Goal: Transaction & Acquisition: Purchase product/service

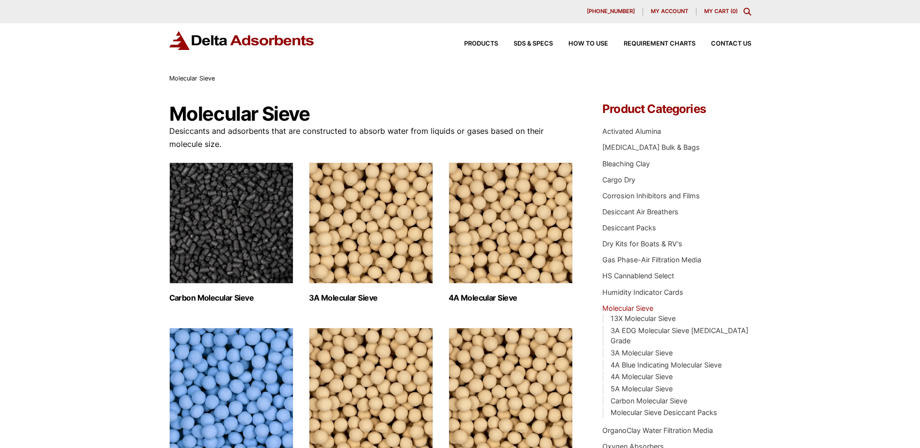
click at [741, 9] on div "630-980-5205 My account My Cart ( 0 )" at bounding box center [460, 12] width 582 height 8
click at [748, 12] on icon "Toggle Modal Content" at bounding box center [747, 12] width 8 height 8
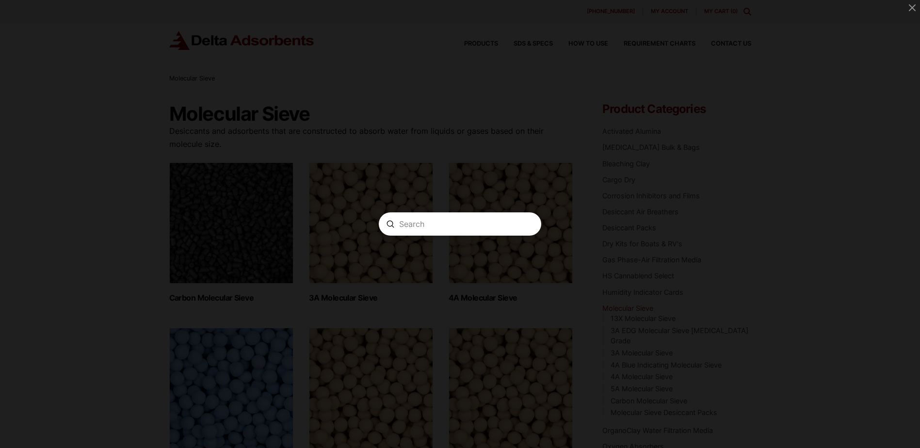
paste input "920515"
type input "920515"
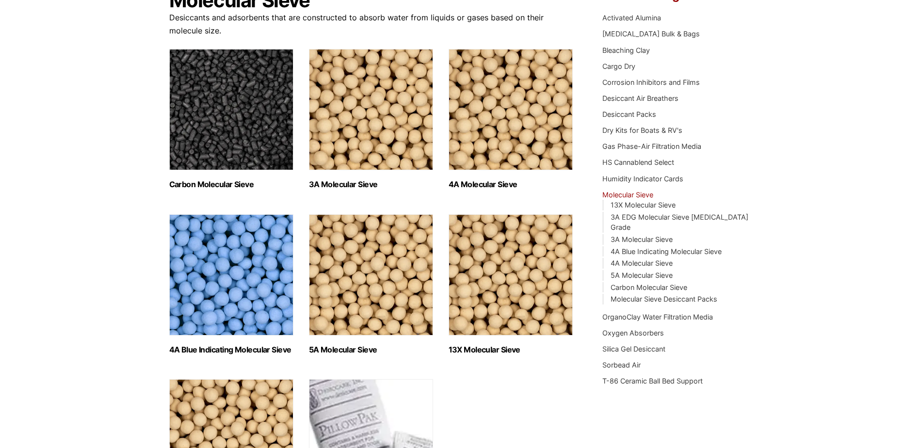
scroll to position [48, 0]
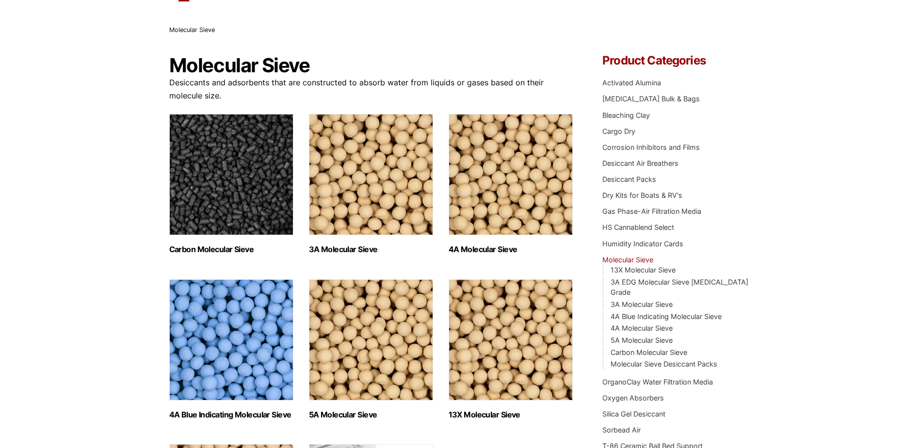
click at [513, 164] on img "Visit product category 4A Molecular Sieve" at bounding box center [510, 174] width 124 height 121
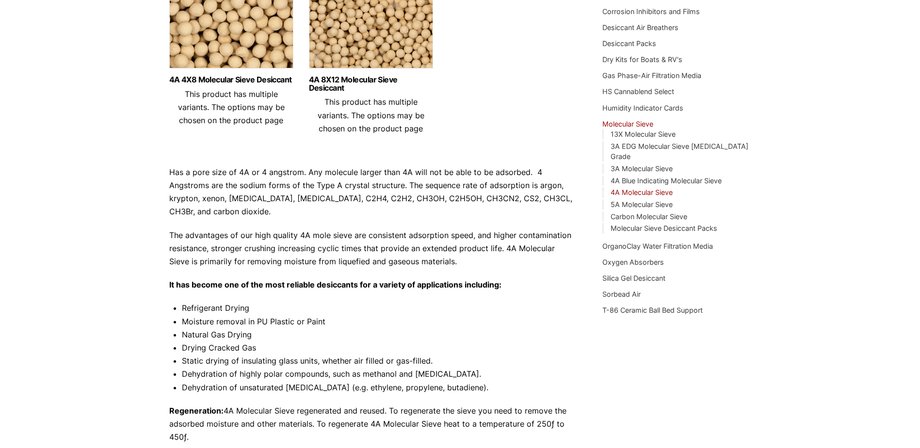
scroll to position [48, 0]
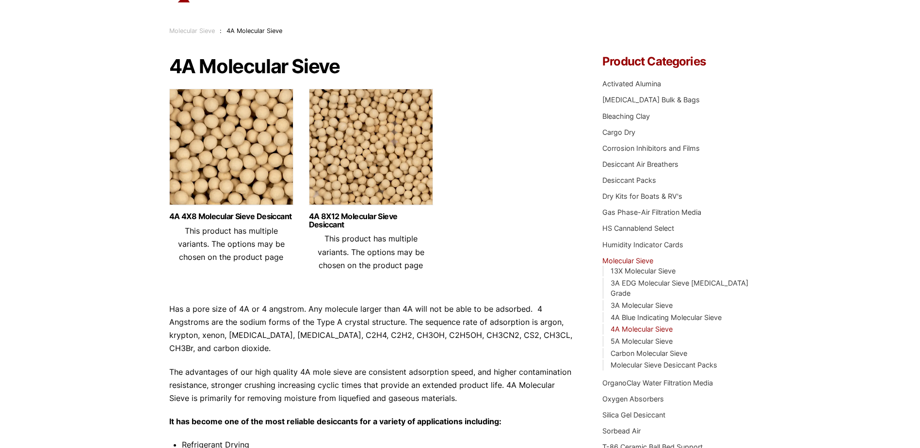
click at [194, 177] on img at bounding box center [231, 149] width 124 height 121
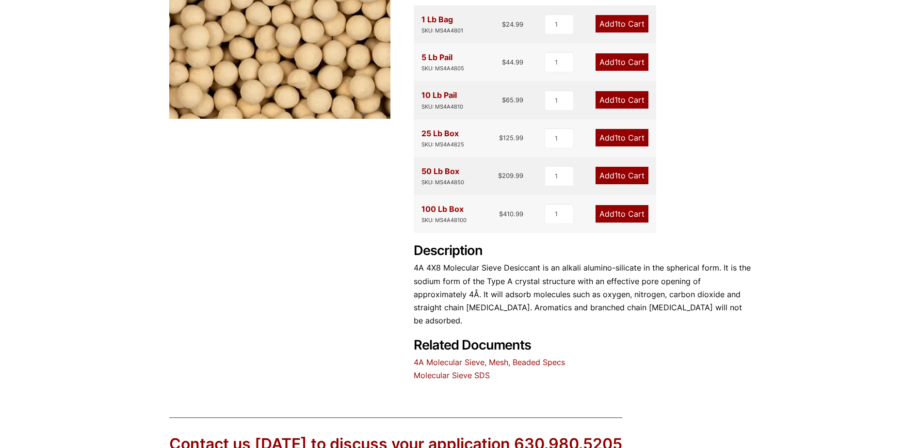
scroll to position [97, 0]
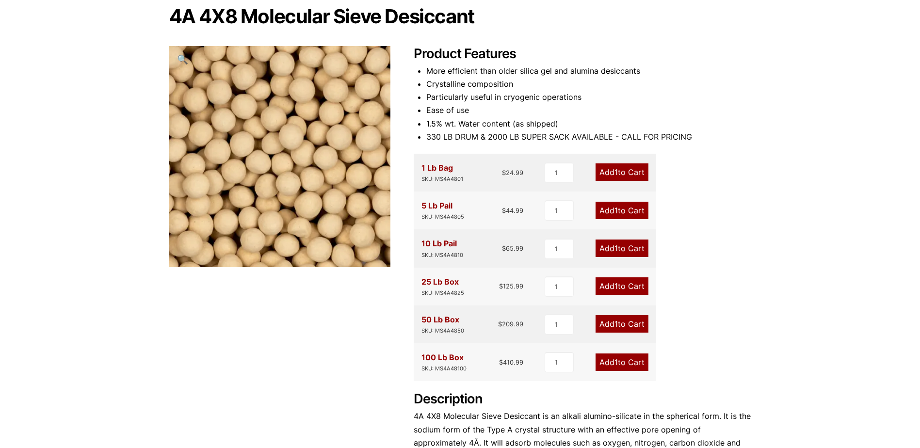
click at [637, 170] on link "Add 1 to Cart" at bounding box center [621, 171] width 53 height 17
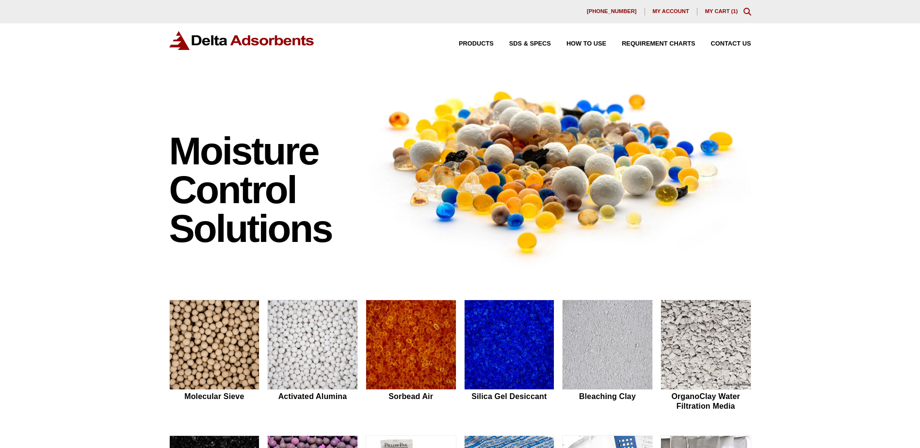
click at [724, 7] on div "630-980-5205 My account My Cart ( 1 )" at bounding box center [460, 11] width 920 height 23
click at [722, 8] on link "My Cart ( 1 )" at bounding box center [721, 11] width 33 height 6
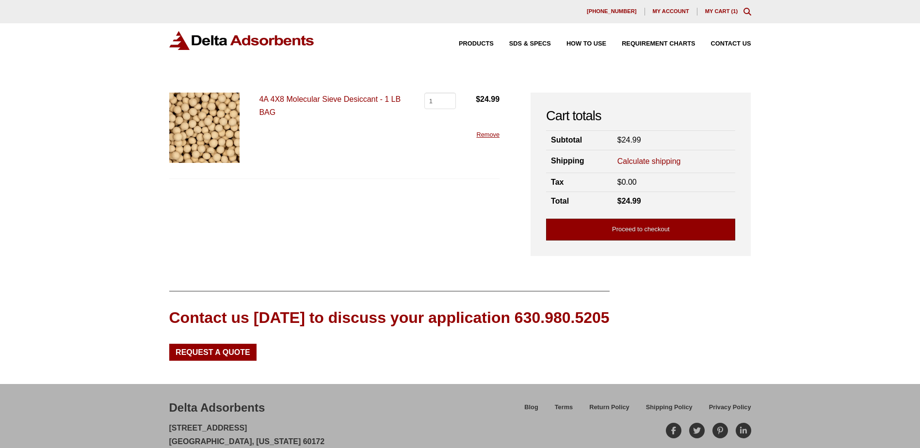
click at [624, 228] on link "Proceed to checkout" at bounding box center [640, 230] width 189 height 22
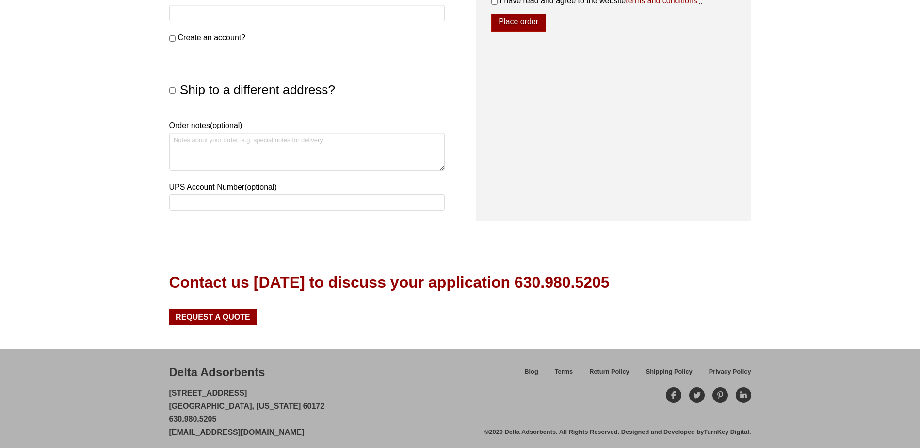
scroll to position [505, 0]
